Goal: Check status: Check status

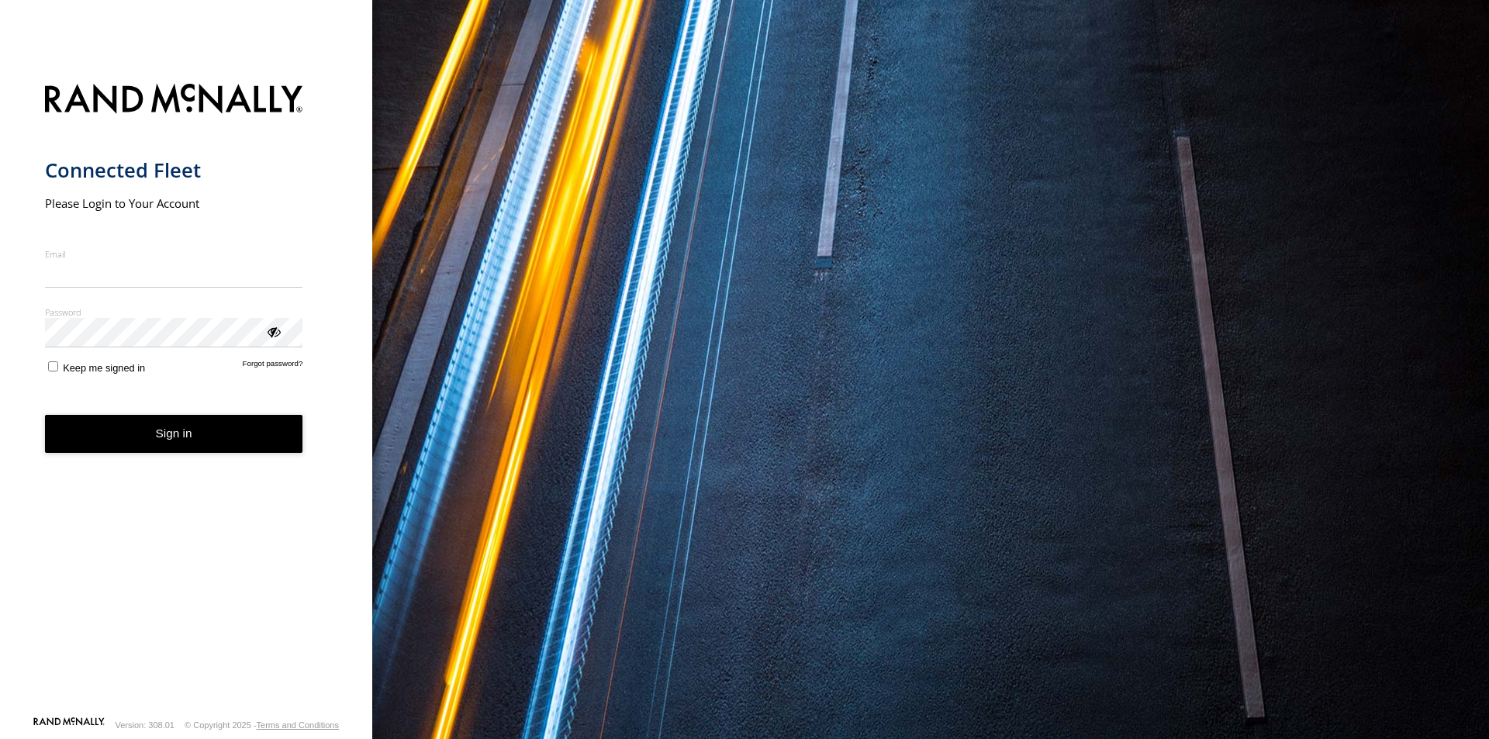
click at [140, 282] on input "Email" at bounding box center [174, 274] width 258 height 28
type input "**********"
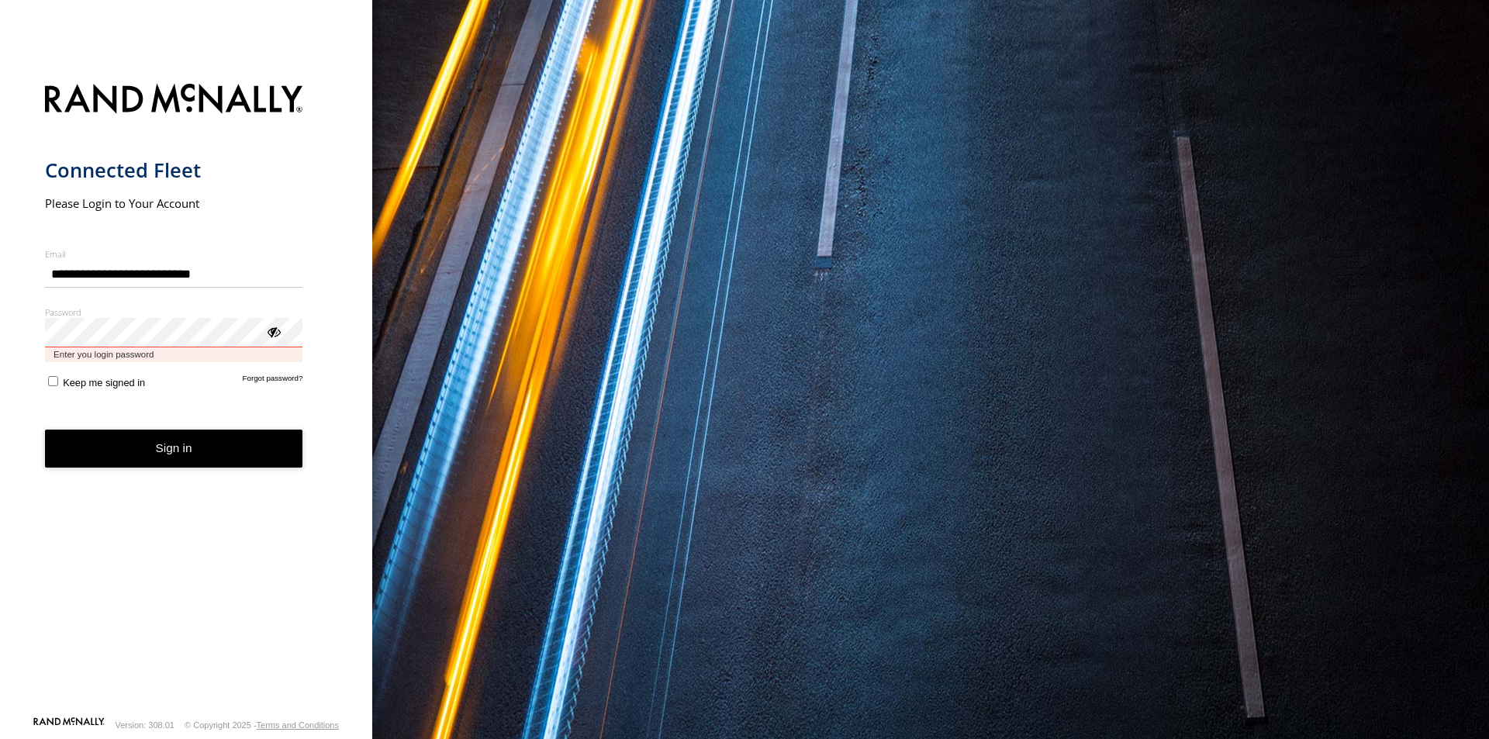
click at [45, 430] on button "Sign in" at bounding box center [174, 449] width 258 height 38
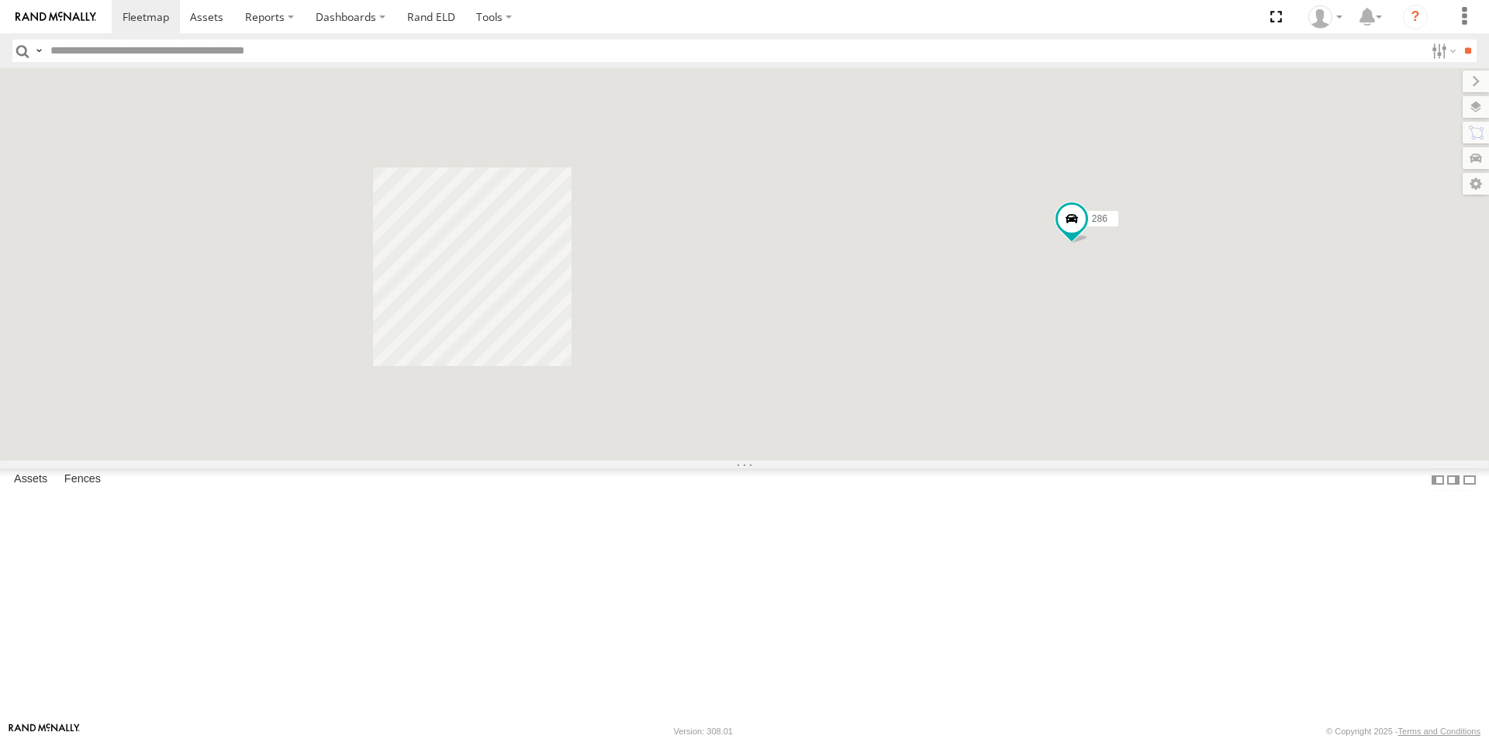
click at [416, 427] on div "286" at bounding box center [744, 264] width 1489 height 392
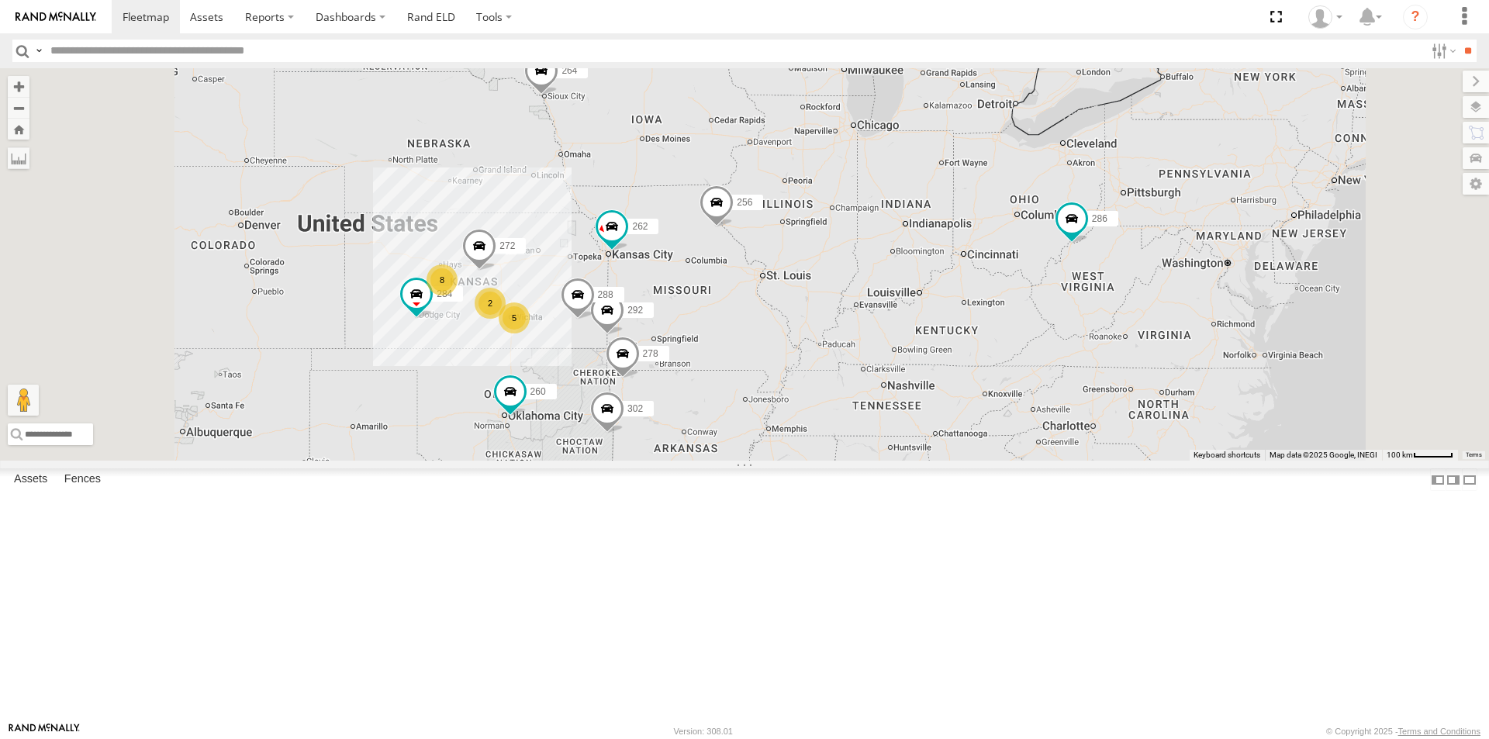
scroll to position [81, 0]
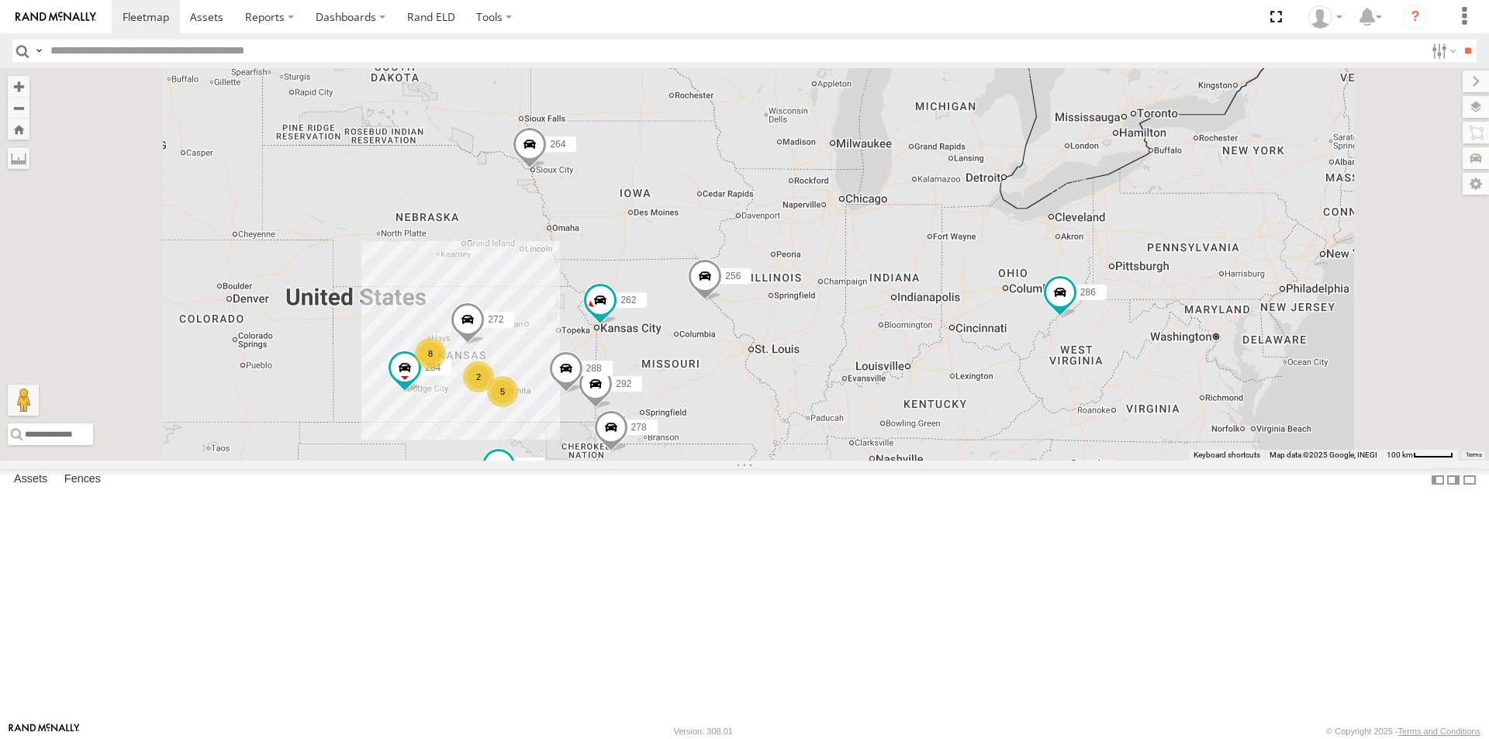
drag, startPoint x: 389, startPoint y: 433, endPoint x: 377, endPoint y: 508, distance: 76.1
click at [377, 508] on main "← Move left → Move right ↑ Move up ↓ Move down + Zoom in - Zoom out Home Jump l…" at bounding box center [744, 395] width 1489 height 654
click at [0, 0] on div "All Assets" at bounding box center [0, 0] width 0 height 0
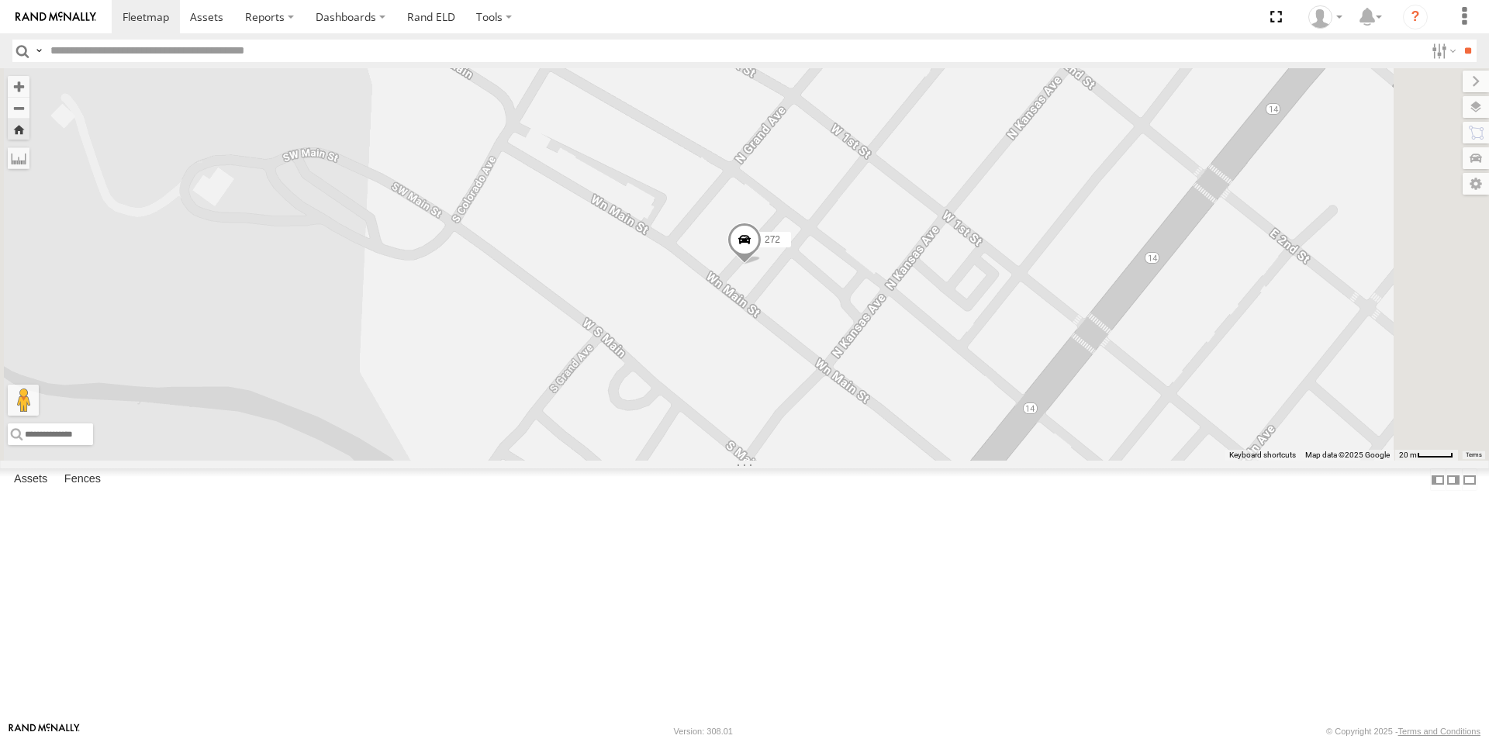
click at [0, 0] on div "All Assets" at bounding box center [0, 0] width 0 height 0
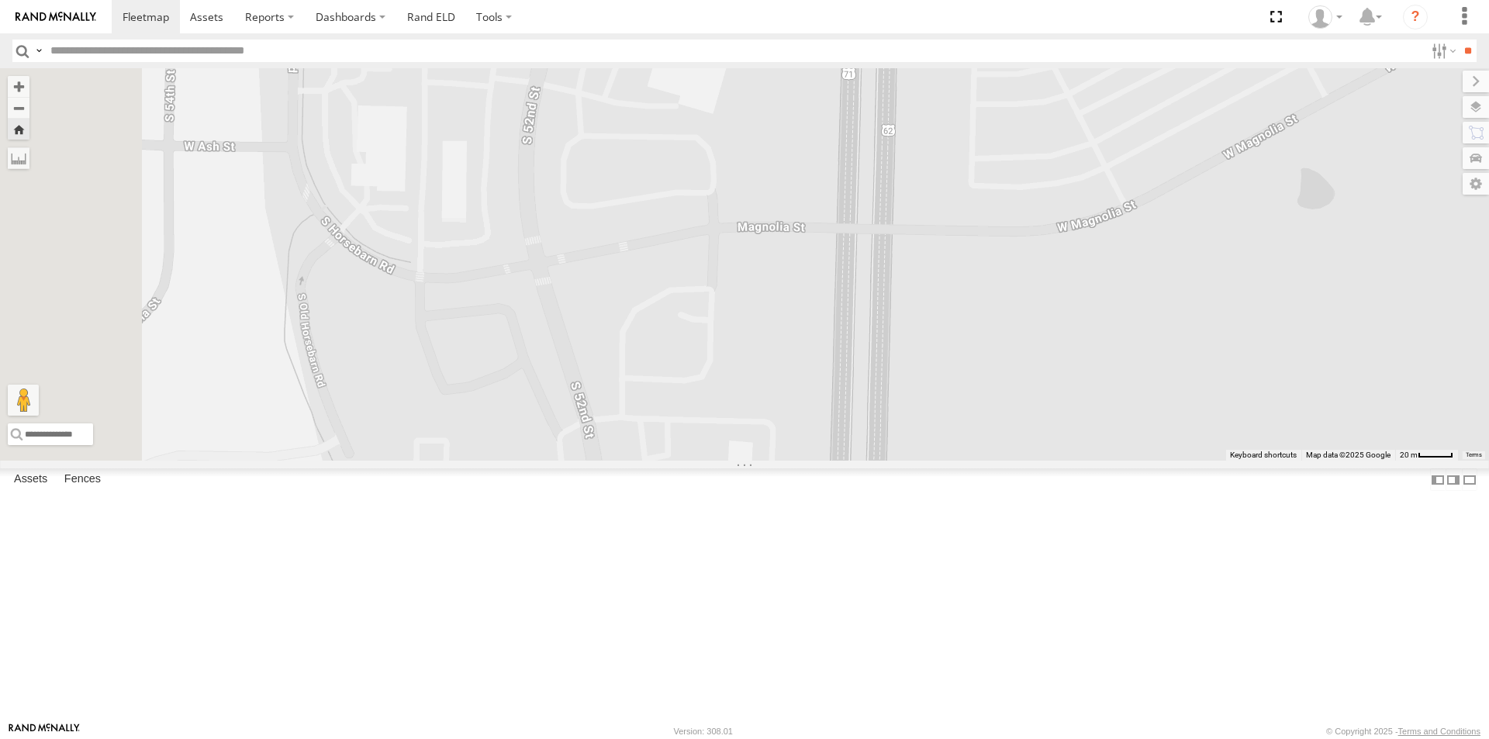
drag, startPoint x: 917, startPoint y: 308, endPoint x: 1017, endPoint y: 257, distance: 112.0
click at [1017, 257] on div "278" at bounding box center [744, 264] width 1489 height 392
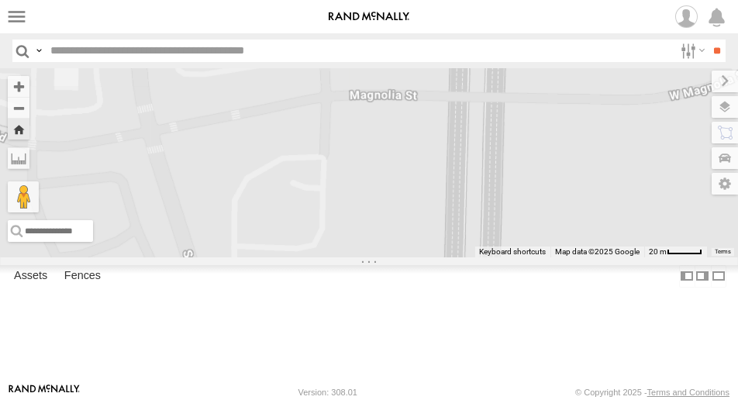
click at [534, 257] on div "278" at bounding box center [369, 162] width 738 height 189
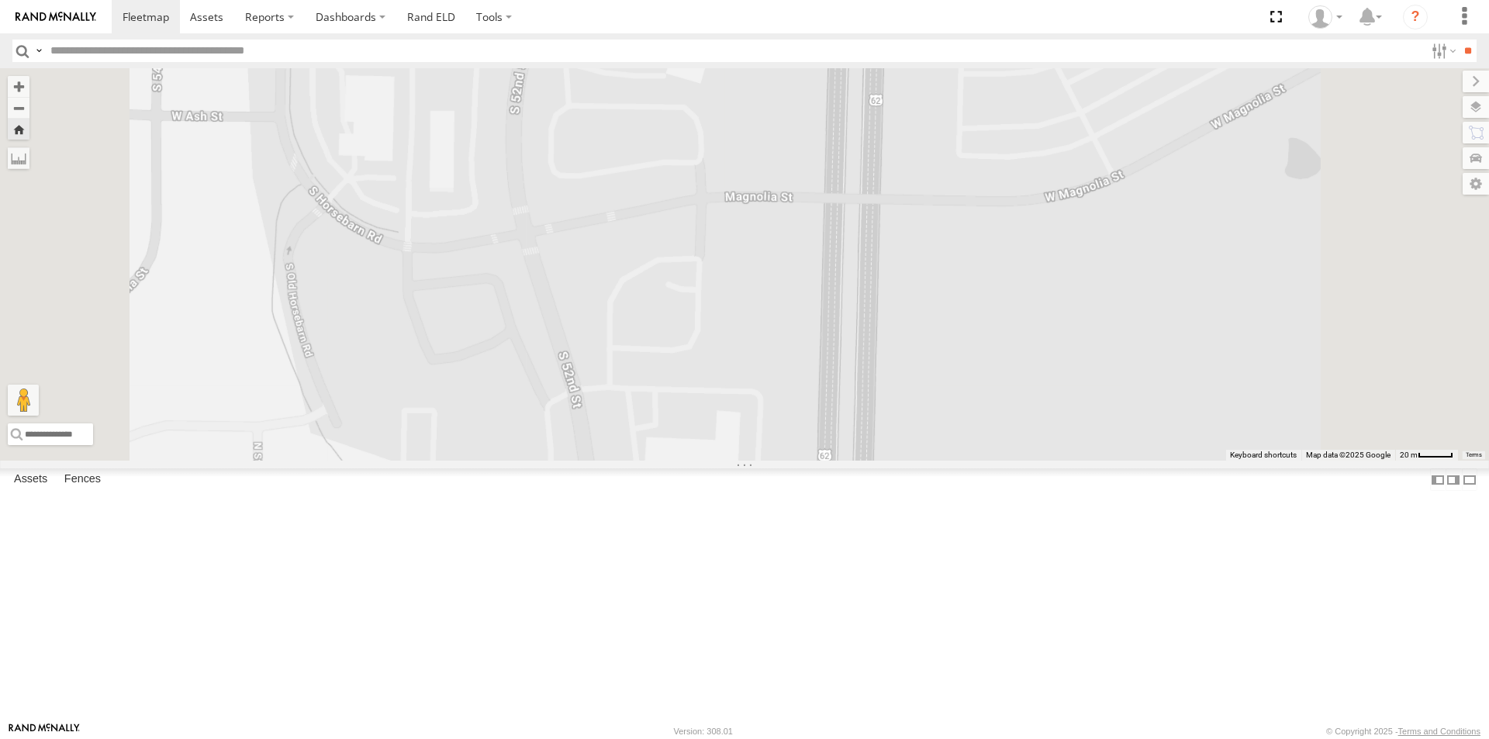
scroll to position [0, 0]
